Goal: Information Seeking & Learning: Obtain resource

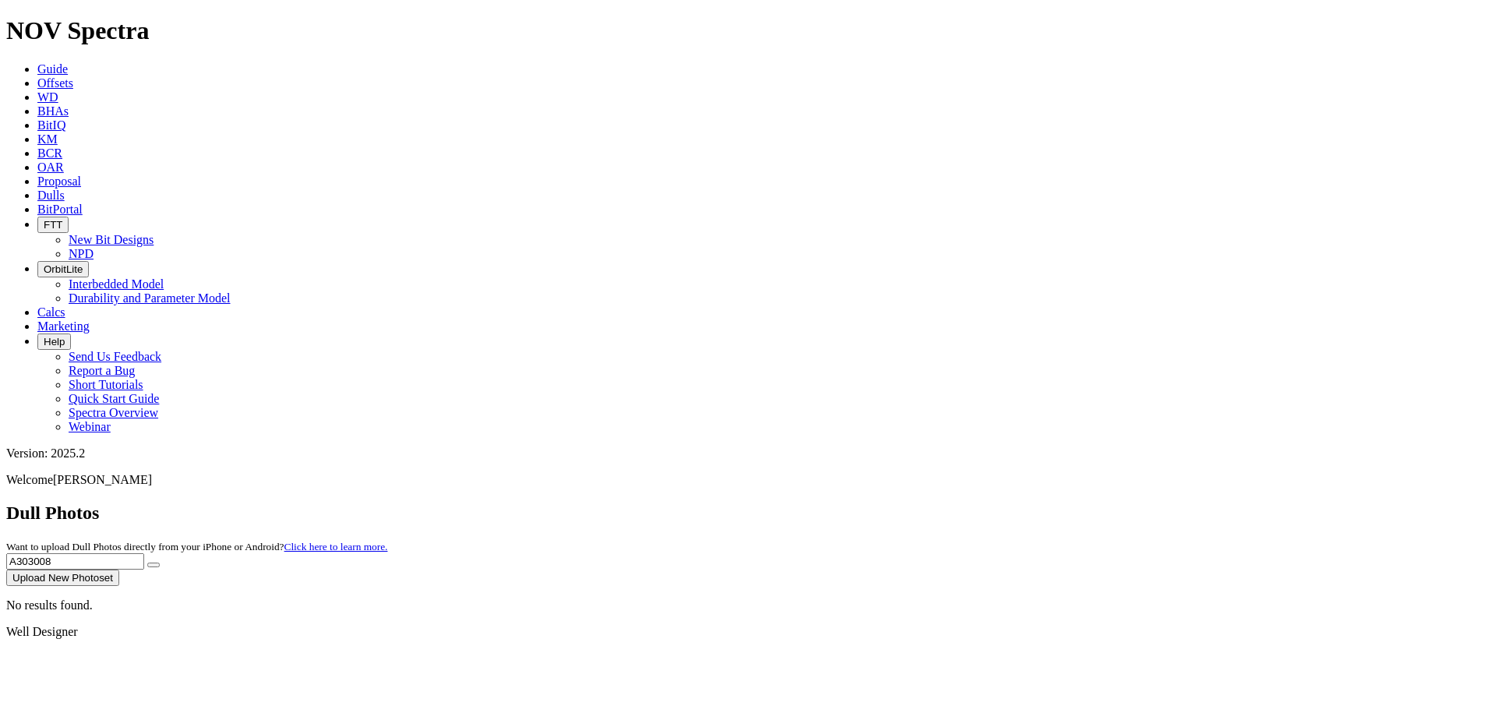
click at [73, 76] on span "Offsets" at bounding box center [55, 82] width 36 height 13
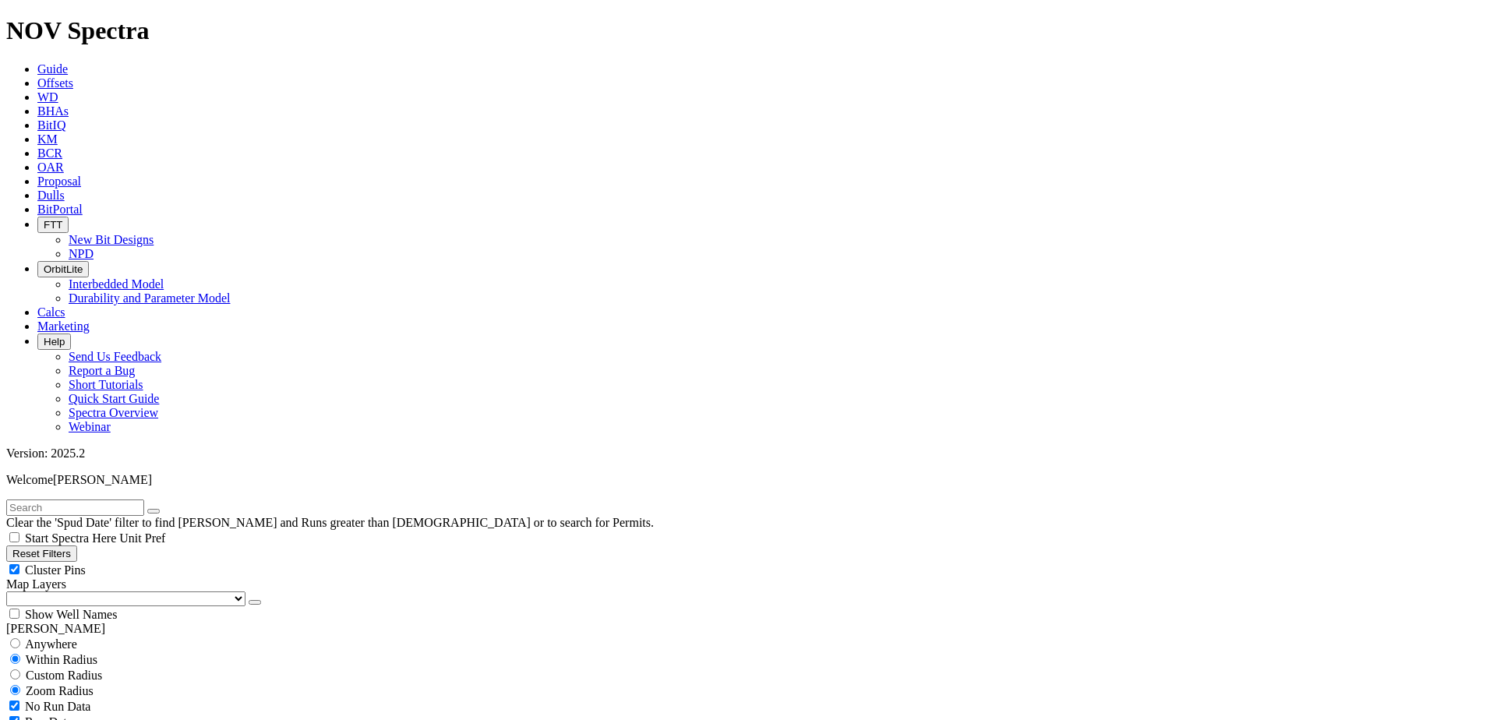
click at [57, 500] on input "text" at bounding box center [75, 508] width 138 height 16
type input "19139991"
click at [36, 591] on select "US Counties Alberta, CA Townships British Columbia, CA Townships British Columb…" at bounding box center [125, 598] width 239 height 15
click at [12, 591] on select "US Counties Alberta, CA Townships British Columbia, CA Townships British Columb…" at bounding box center [125, 598] width 239 height 15
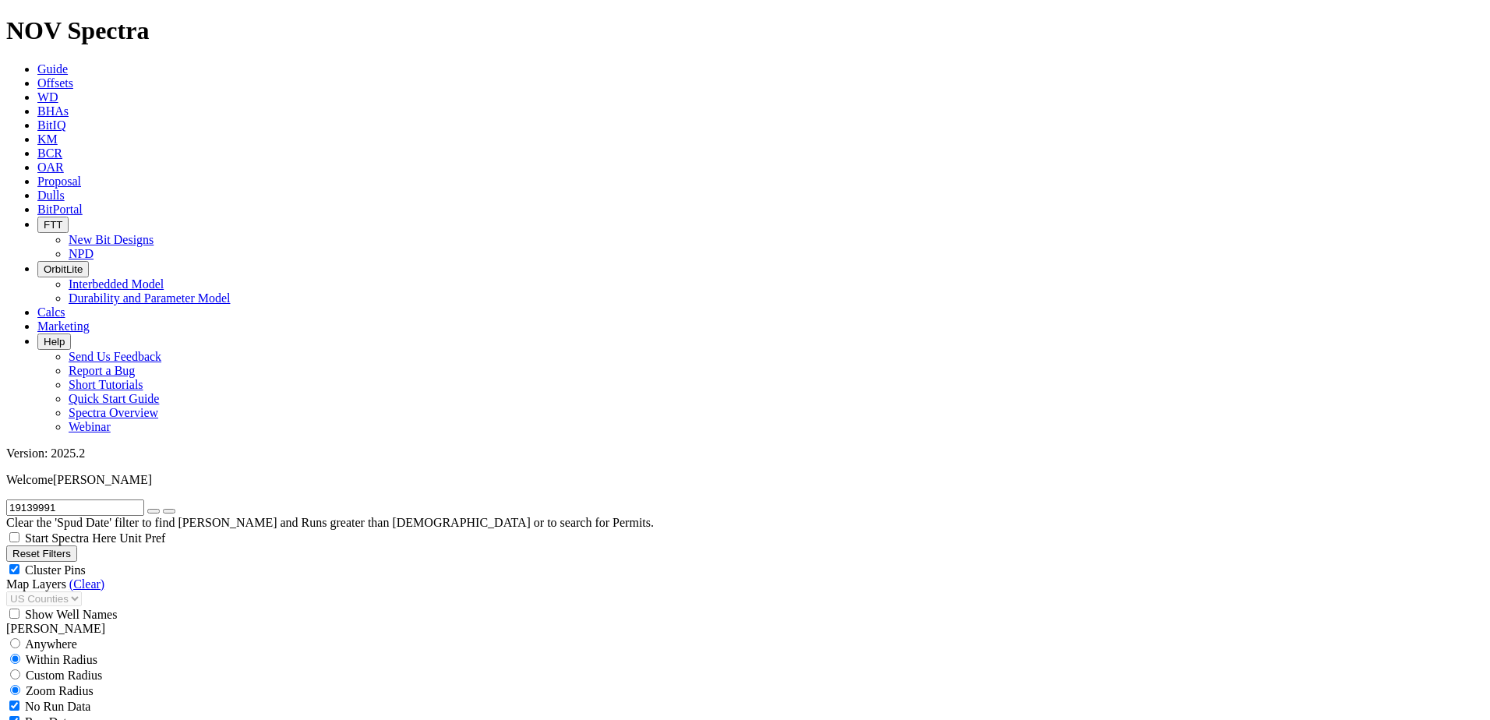
click at [154, 511] on icon "button" at bounding box center [154, 511] width 0 height 0
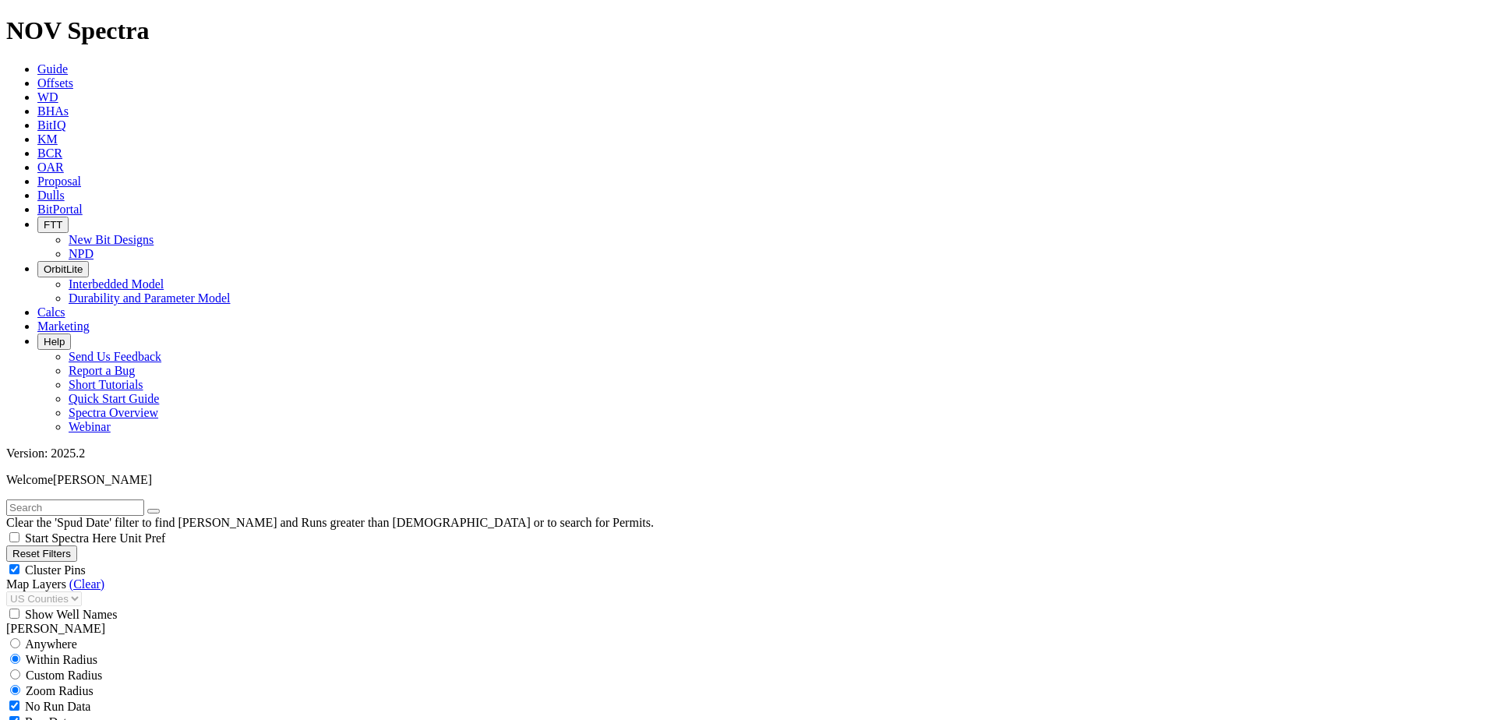
select select "12.25"
checkbox input "false"
select select "? number:12.25 ?"
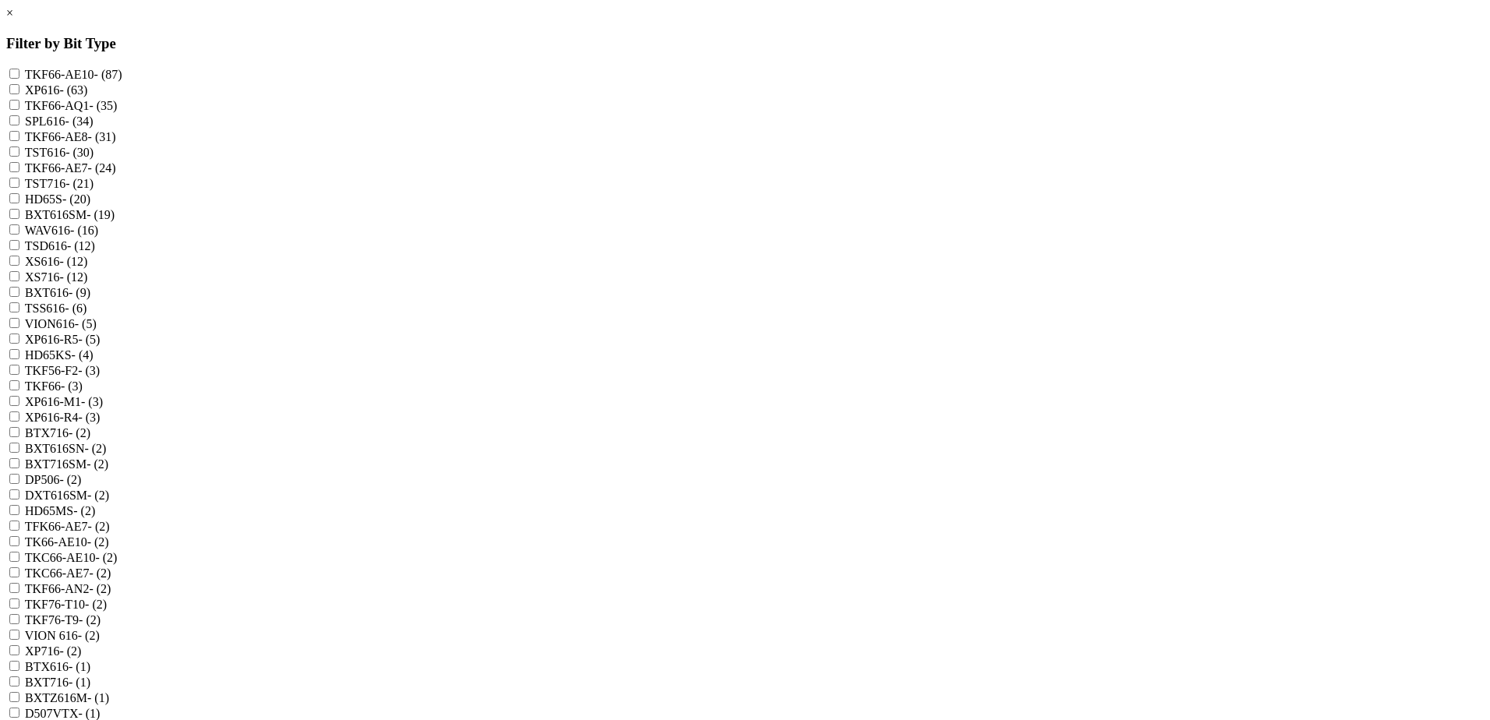
click at [13, 19] on link "×" at bounding box center [9, 12] width 7 height 13
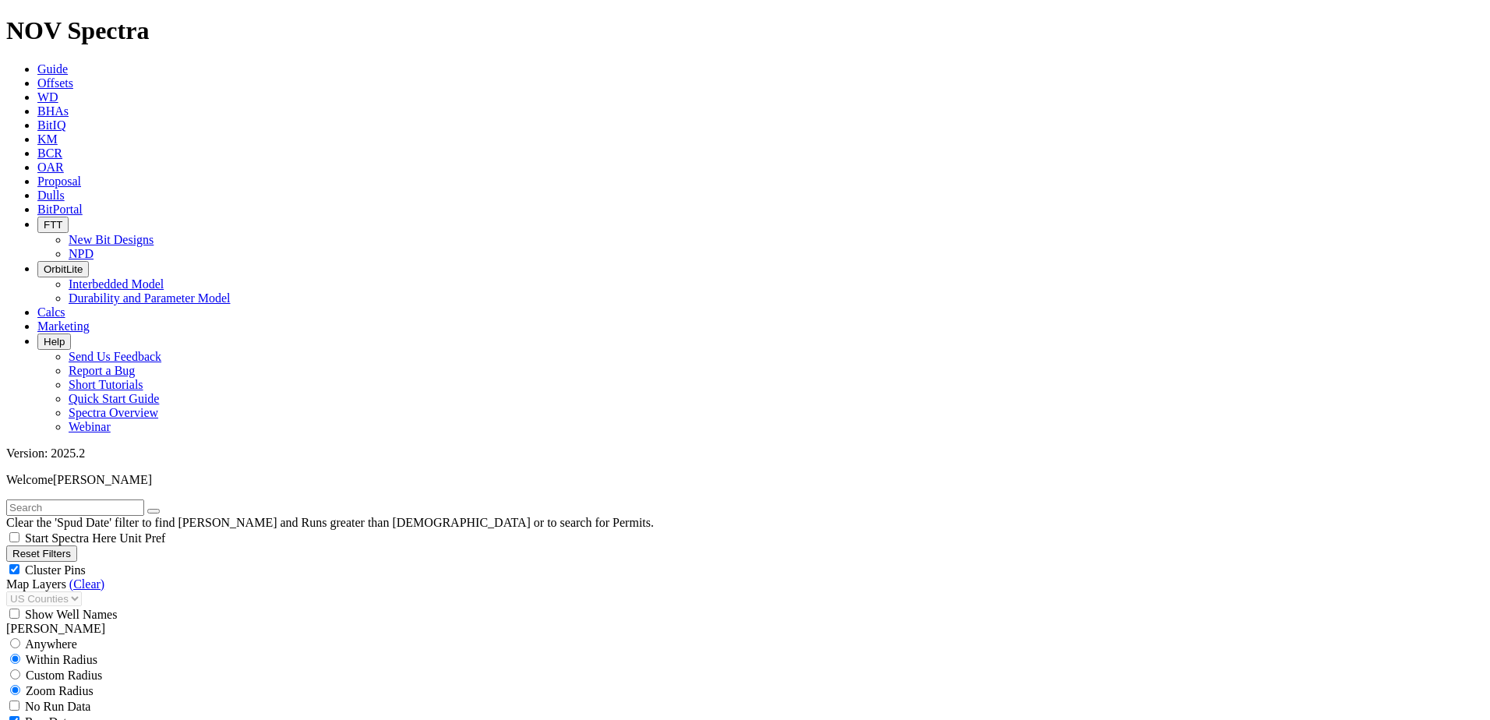
scroll to position [1169, 0]
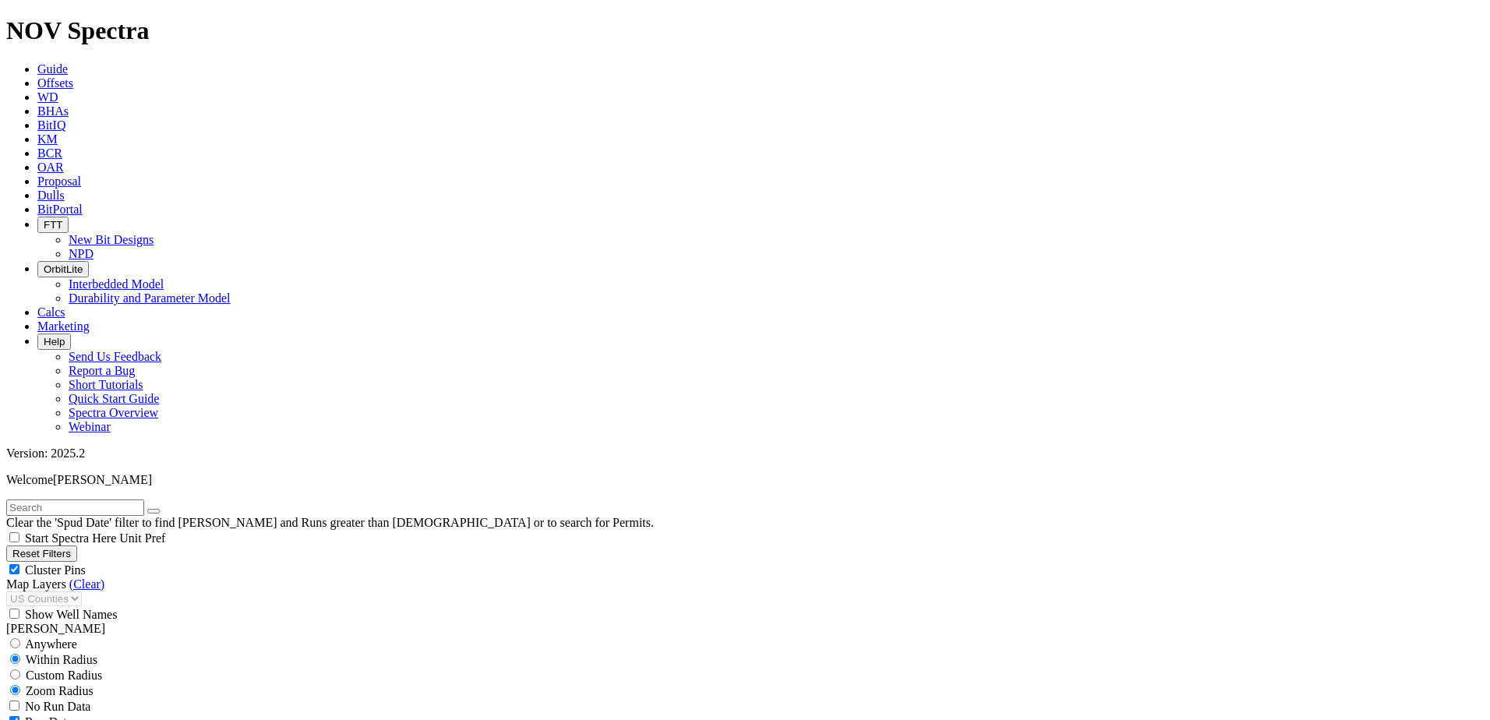
type input "4000"
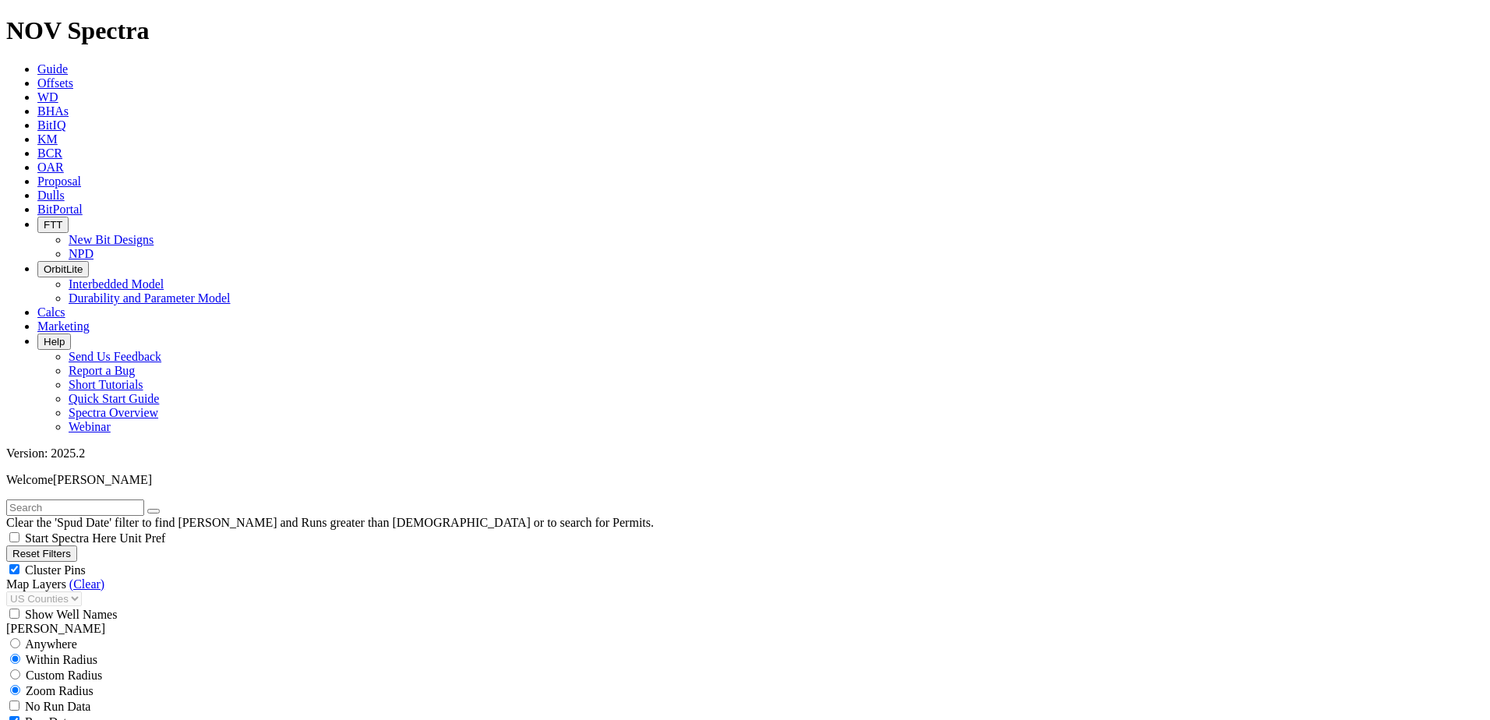
type input "250"
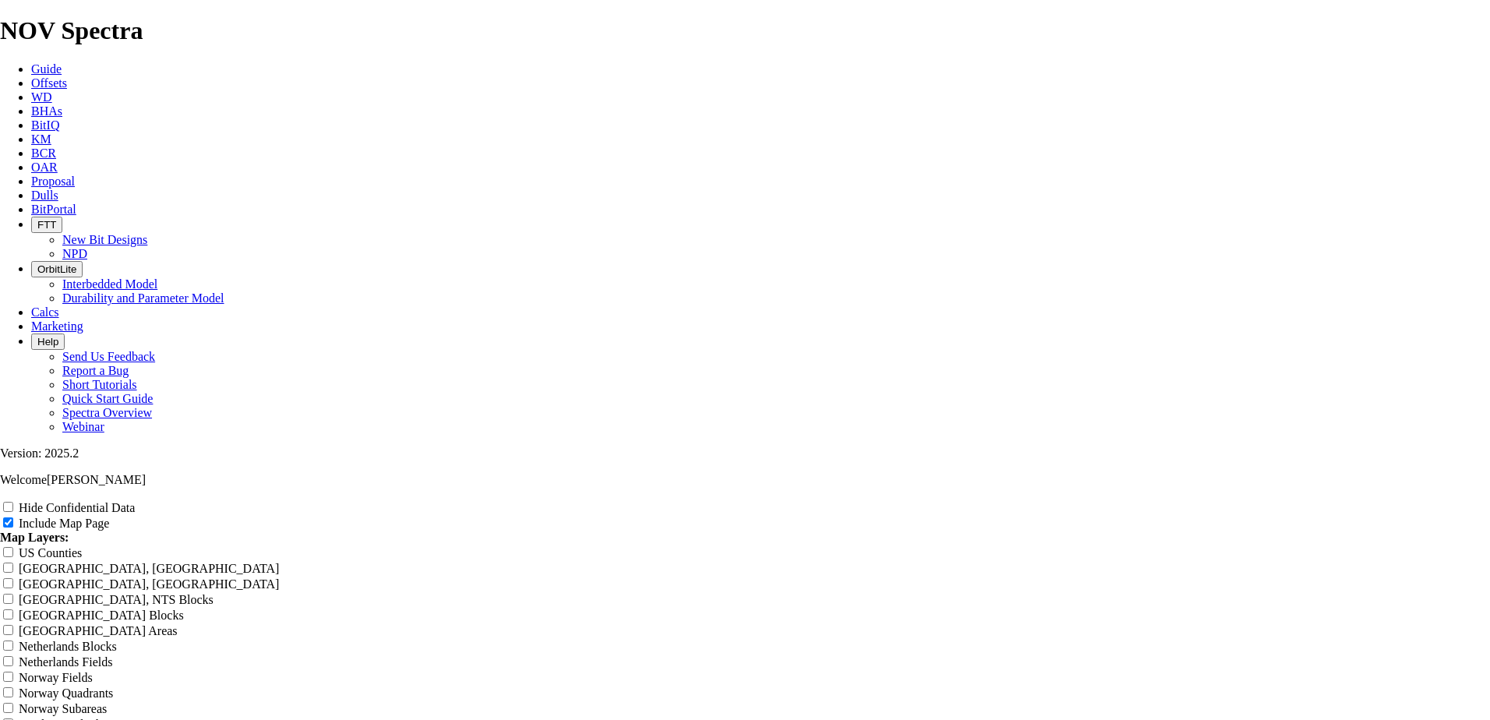
scroll to position [1948, 0]
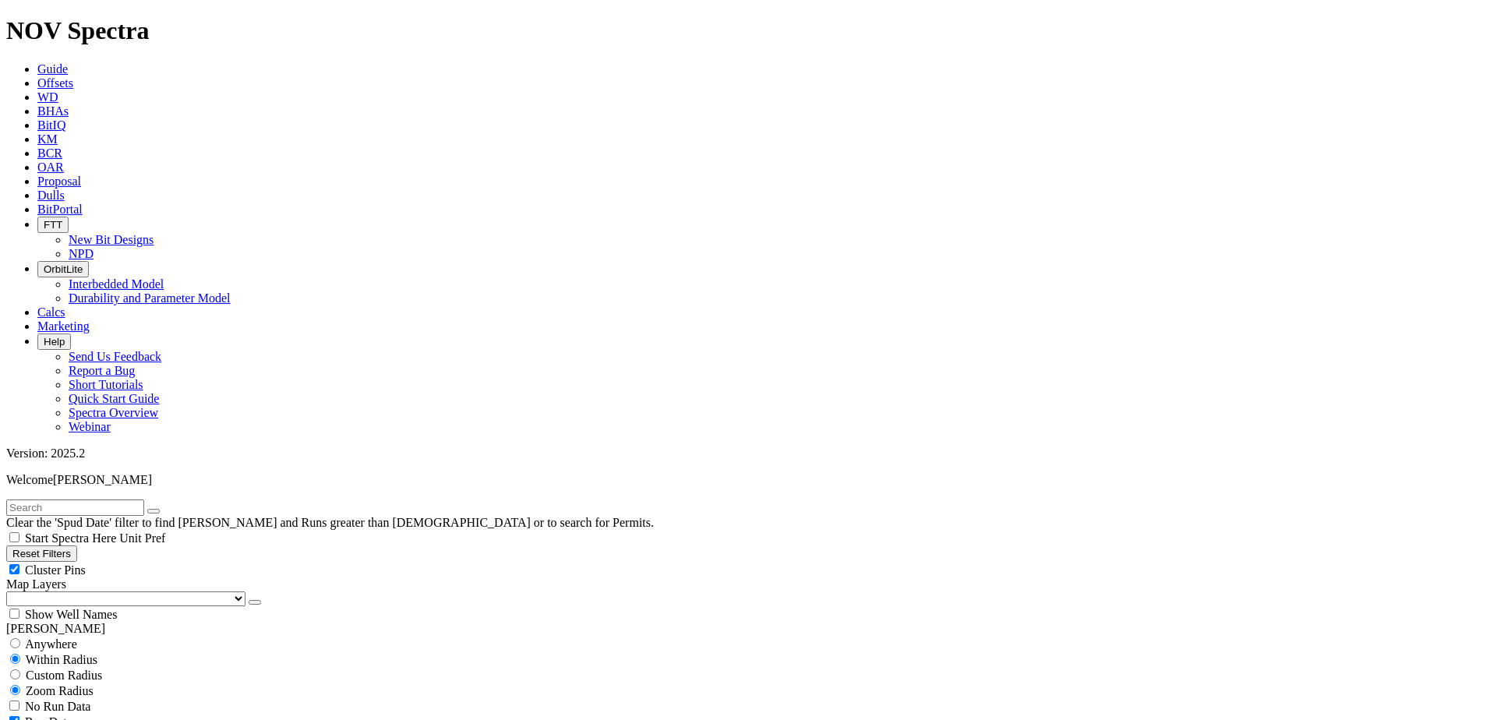
click at [94, 591] on select "US Counties Alberta, CA Townships British Columbia, CA Townships British Columb…" at bounding box center [125, 598] width 239 height 15
click at [12, 591] on select "US Counties Alberta, CA Townships British Columbia, CA Townships British Columb…" at bounding box center [125, 598] width 239 height 15
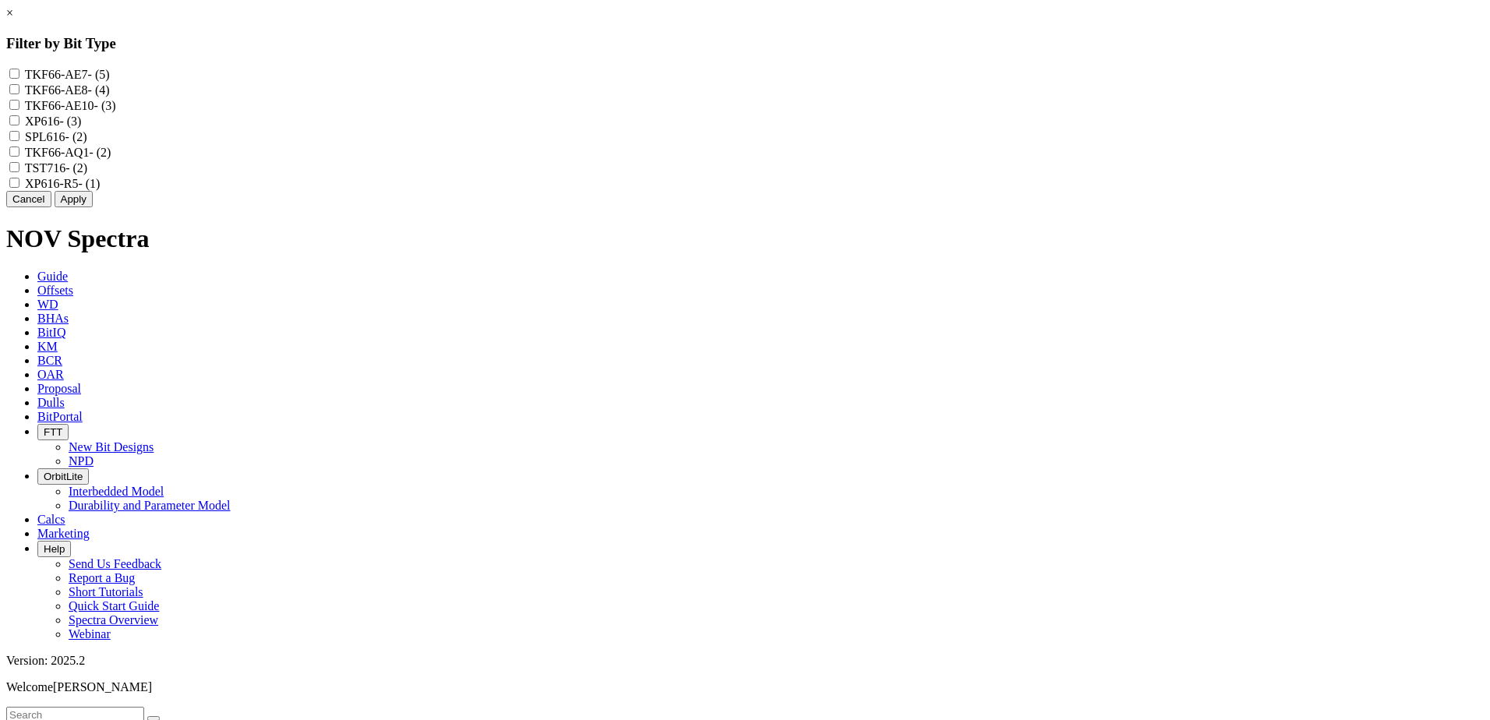
click at [19, 76] on input "TKF66-AE7 - (5)" at bounding box center [14, 74] width 10 height 10
checkbox input "true"
click at [93, 207] on button "Apply" at bounding box center [74, 199] width 38 height 16
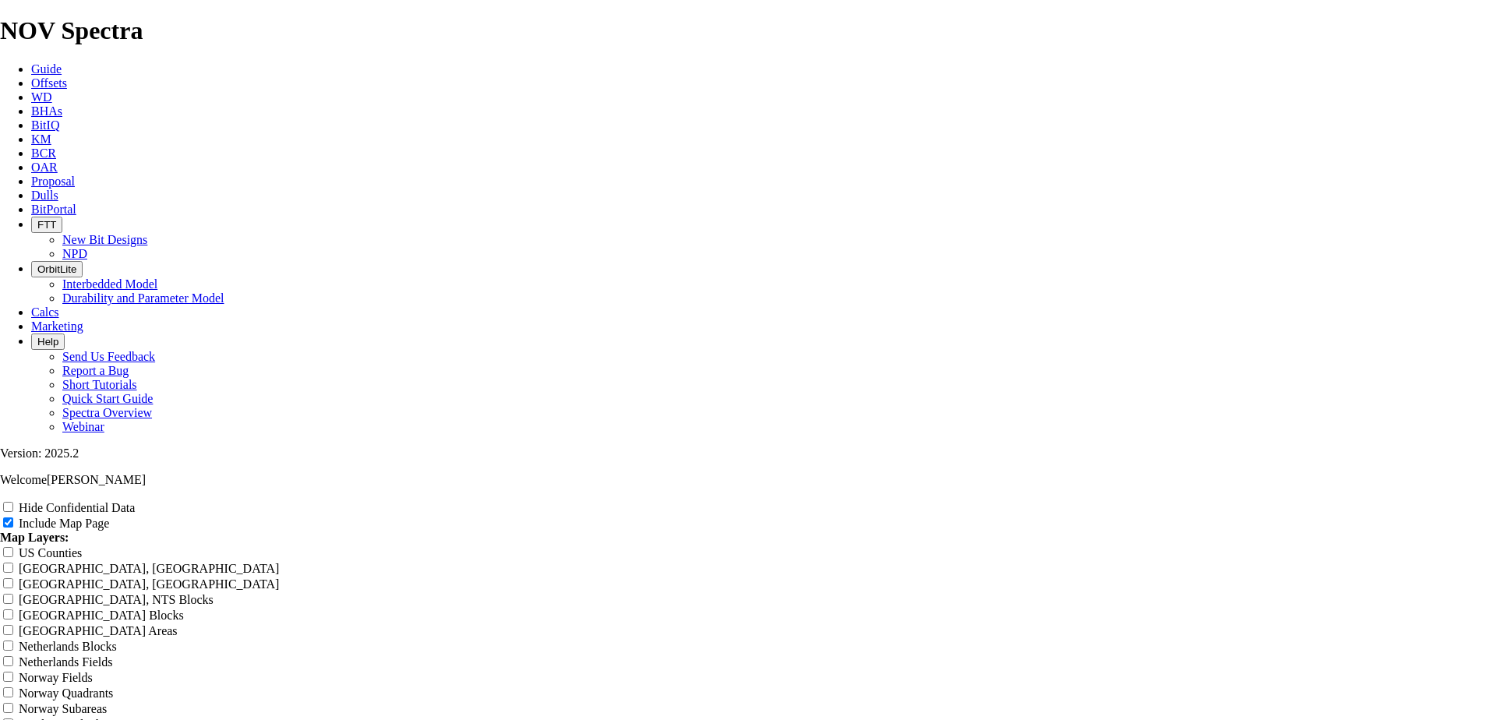
scroll to position [2026, 0]
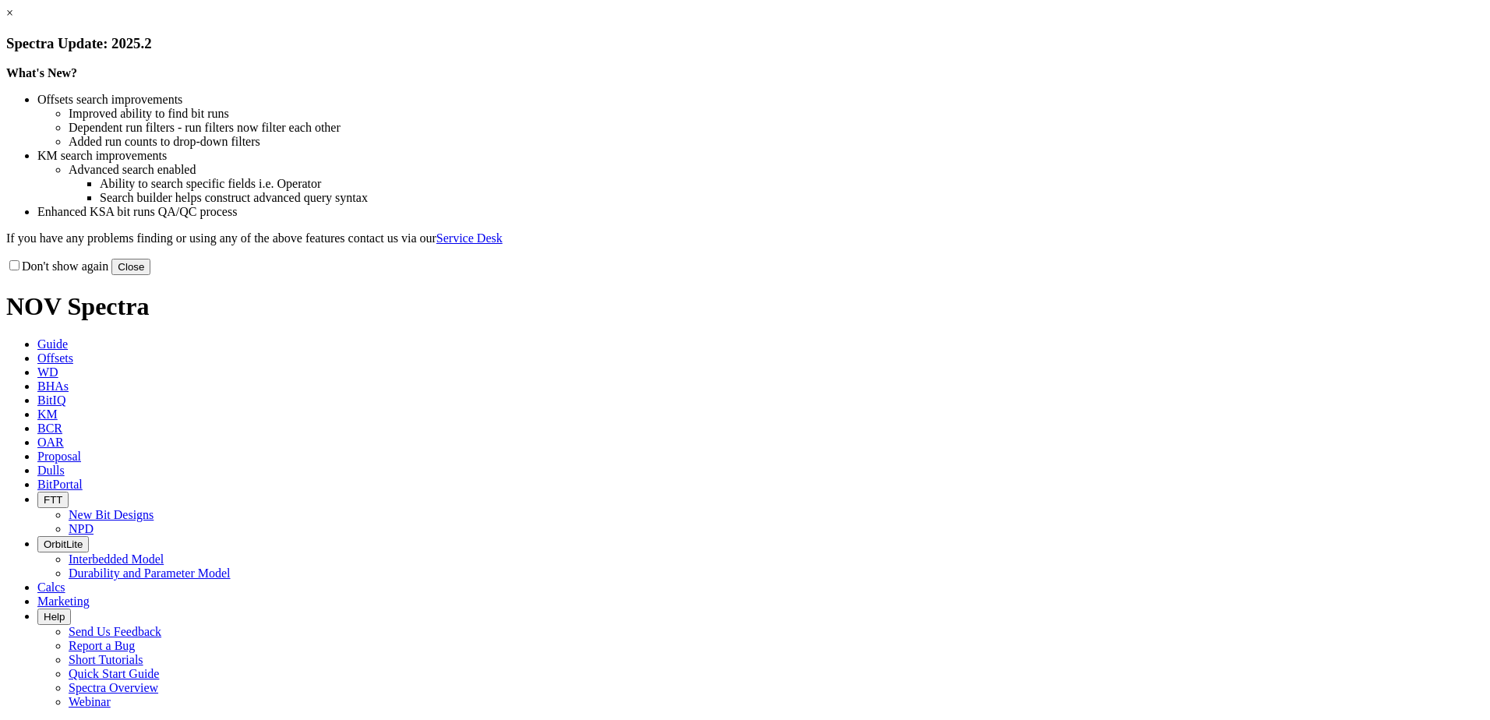
select select "Cutter"
click at [150, 275] on button "Close" at bounding box center [130, 267] width 39 height 16
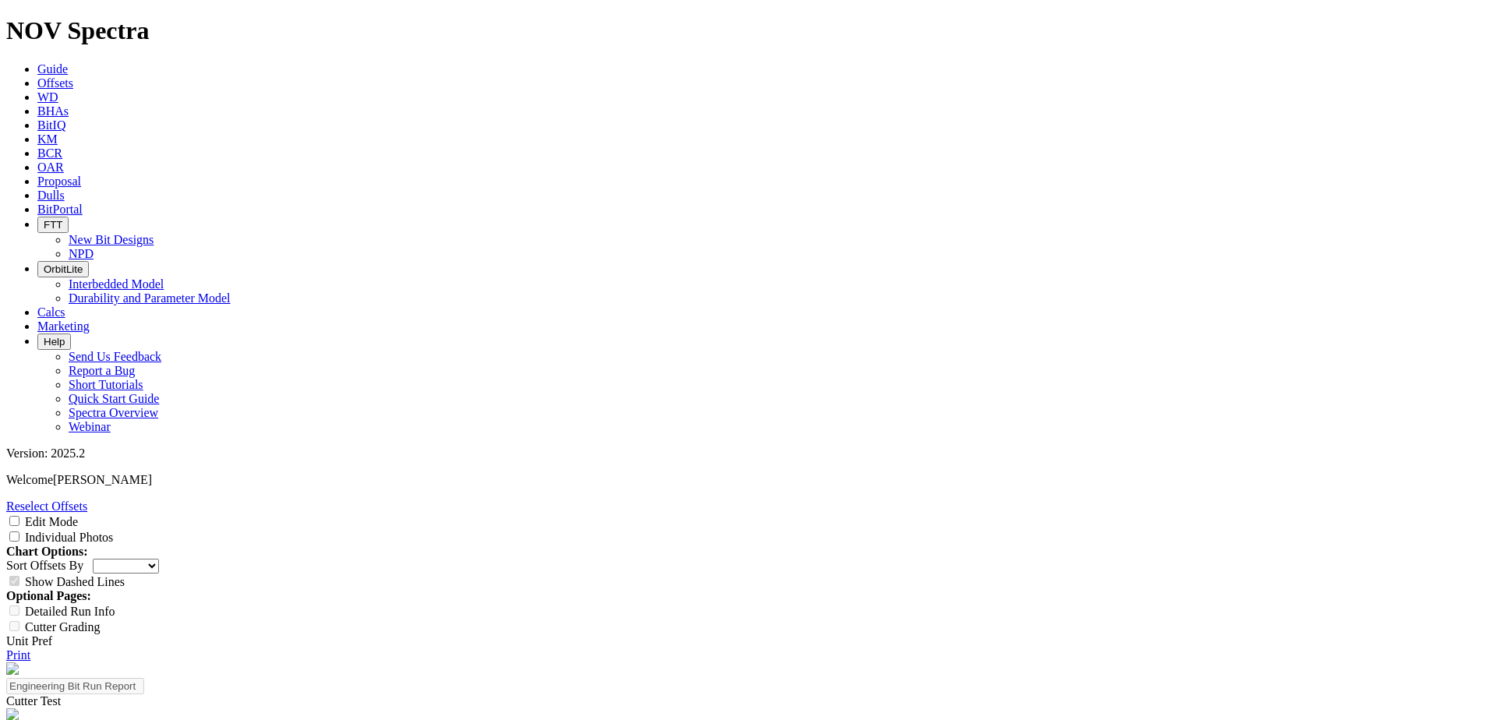
scroll to position [156, 0]
